Goal: Information Seeking & Learning: Learn about a topic

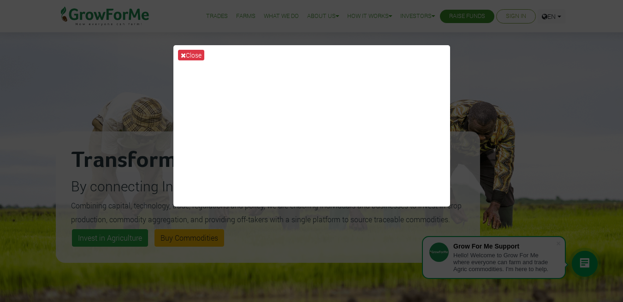
click at [515, 76] on div "Close" at bounding box center [311, 151] width 623 height 302
click at [189, 56] on button "Close" at bounding box center [191, 55] width 26 height 11
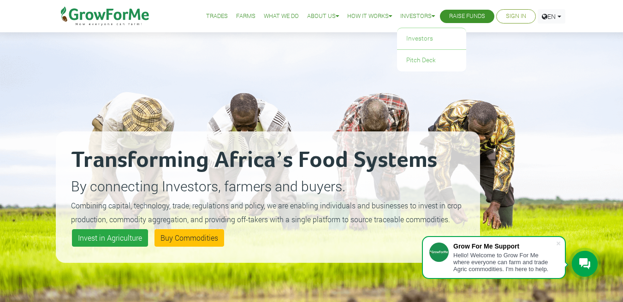
click at [411, 14] on link "Investors" at bounding box center [417, 17] width 35 height 10
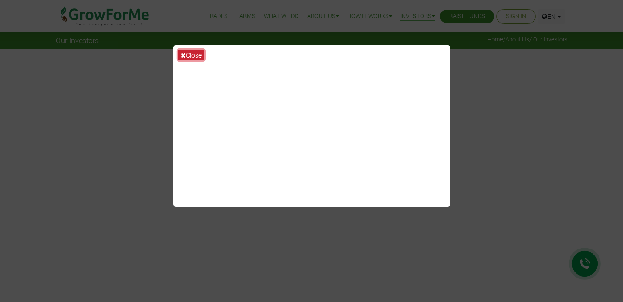
click at [194, 56] on button "Close" at bounding box center [191, 55] width 26 height 11
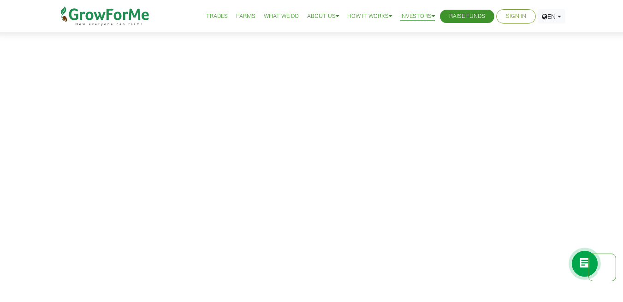
scroll to position [1157, 0]
